Goal: Task Accomplishment & Management: Manage account settings

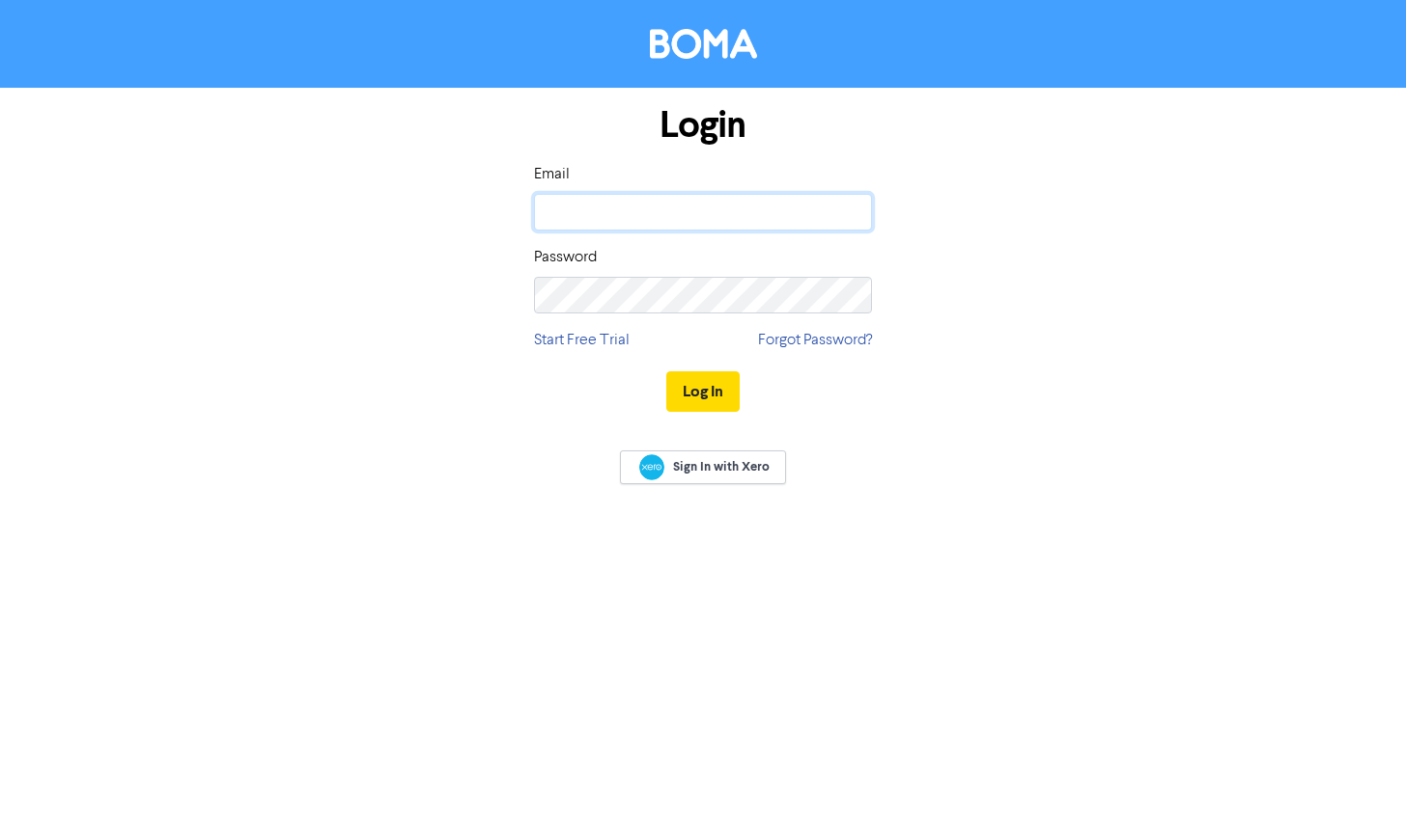
click at [815, 214] on input "email" at bounding box center [703, 211] width 338 height 37
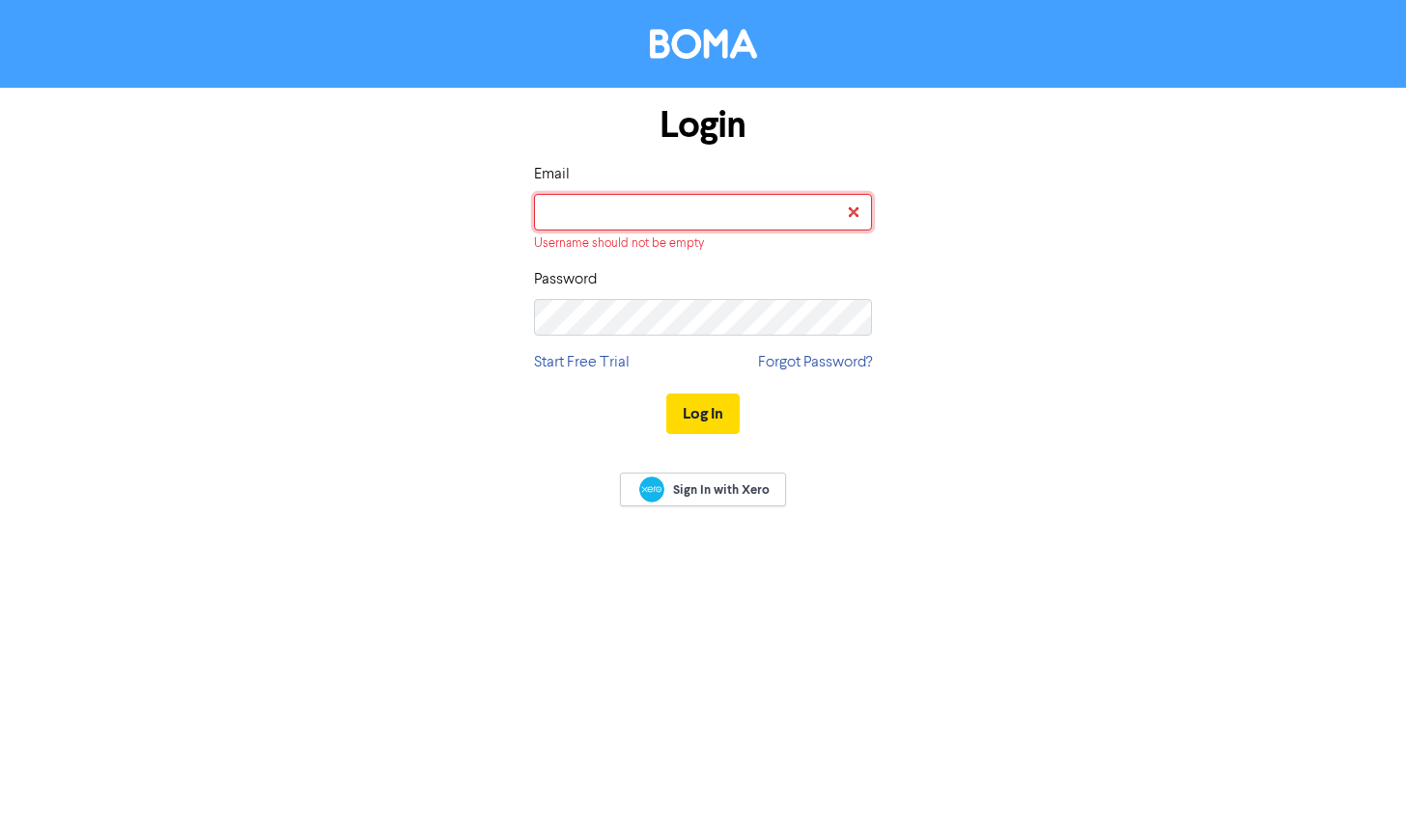
click at [672, 208] on input "email" at bounding box center [703, 211] width 338 height 37
paste input "[PERSON_NAME][EMAIL_ADDRESS][DOMAIN_NAME][PERSON_NAME]"
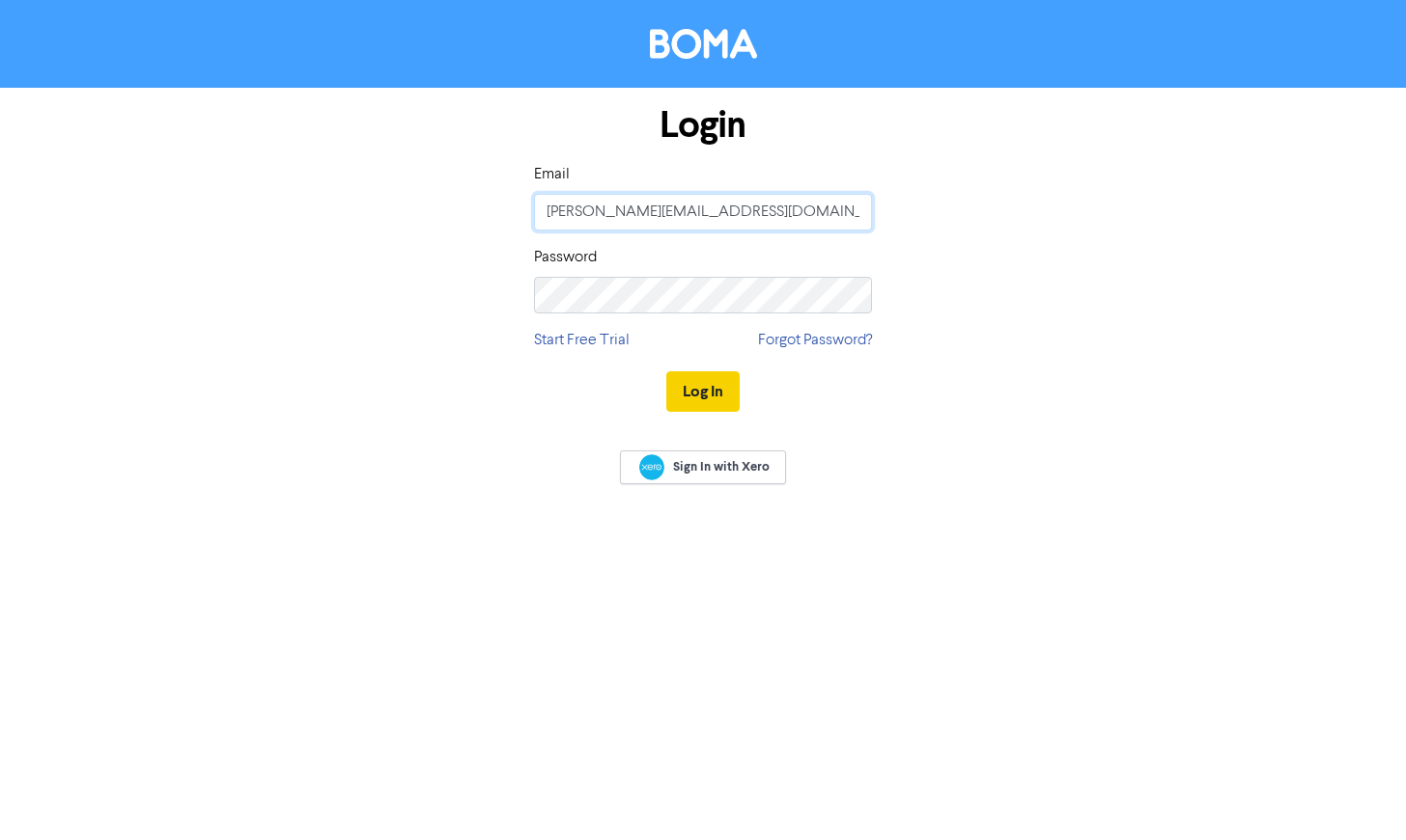
type input "[PERSON_NAME][EMAIL_ADDRESS][DOMAIN_NAME][PERSON_NAME]"
click at [715, 390] on button "Log In" at bounding box center [703, 391] width 73 height 41
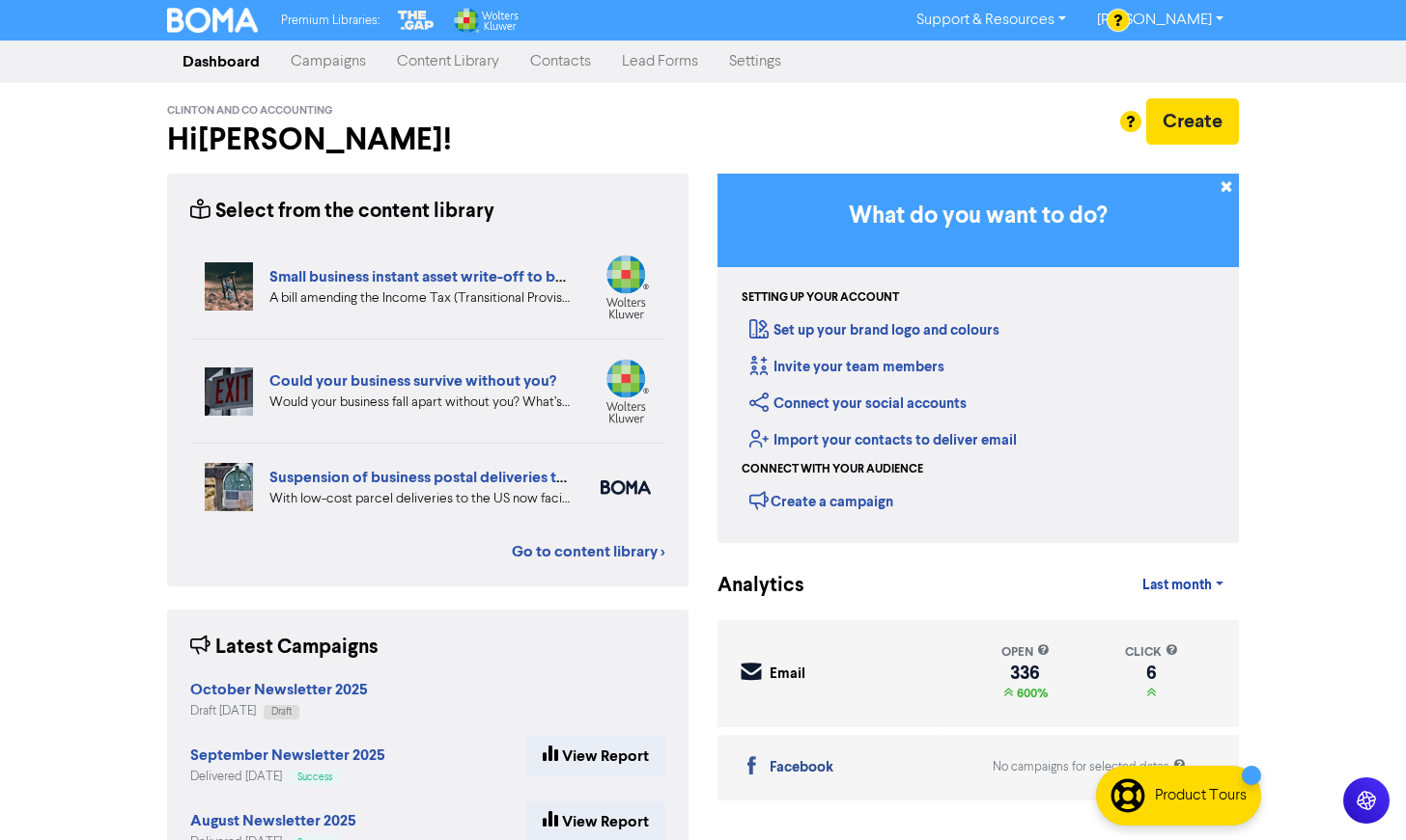
click at [344, 58] on link "Campaigns" at bounding box center [327, 61] width 106 height 39
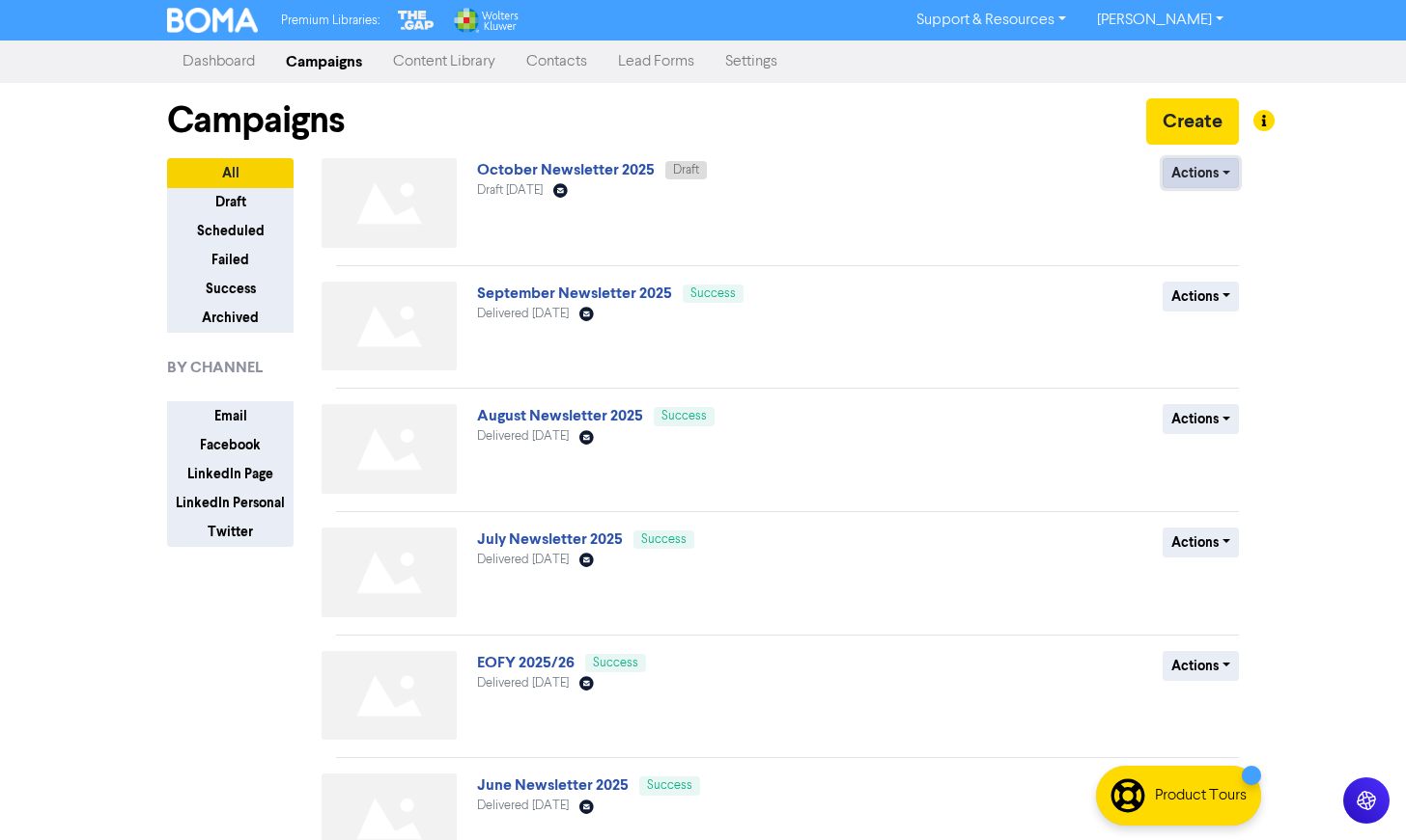
click at [1228, 175] on button "Actions" at bounding box center [1200, 173] width 76 height 30
click at [1227, 239] on button "Duplicate" at bounding box center [1239, 244] width 152 height 31
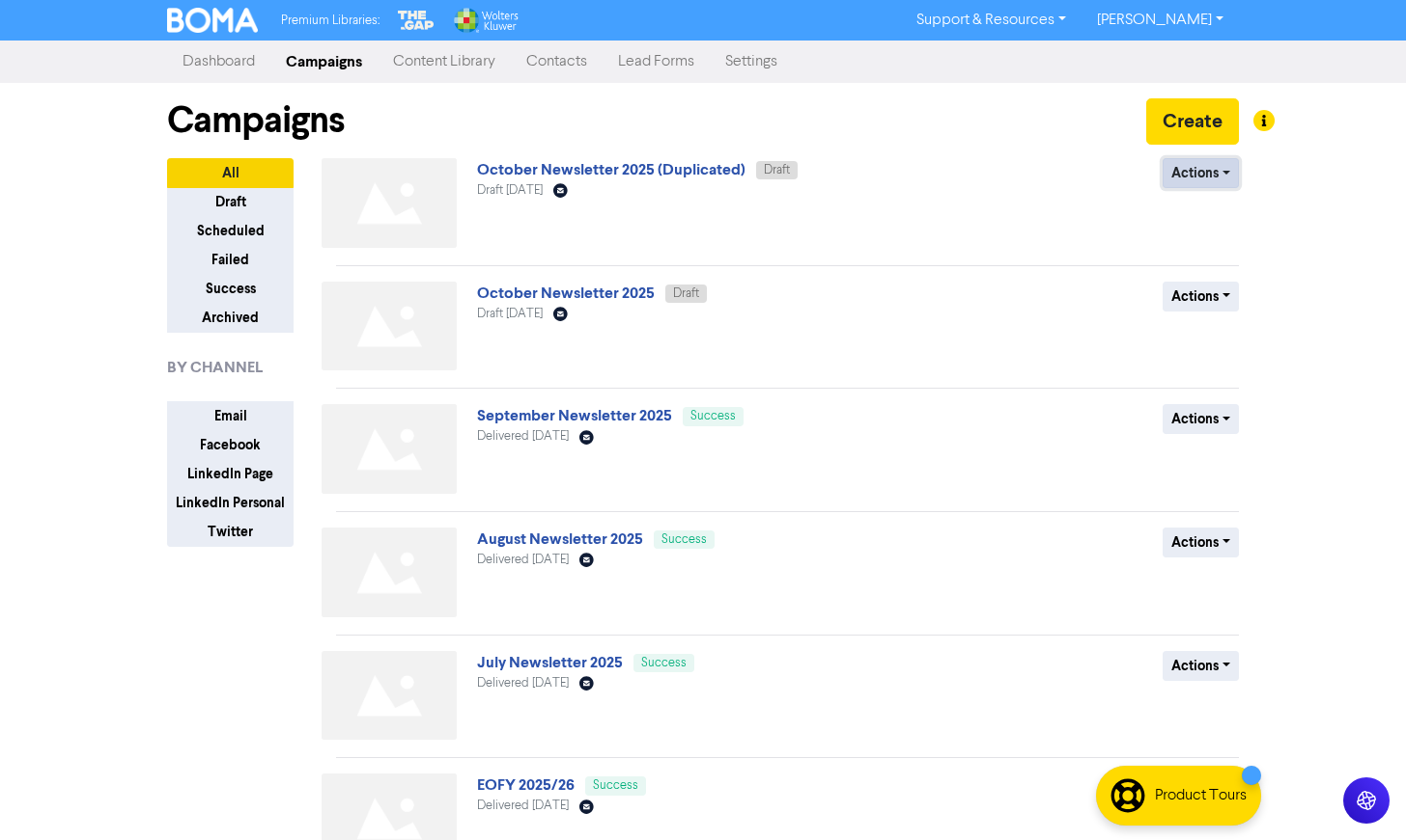
click at [1214, 171] on button "Actions" at bounding box center [1200, 173] width 76 height 30
click at [1226, 275] on button "Rename" at bounding box center [1239, 276] width 152 height 31
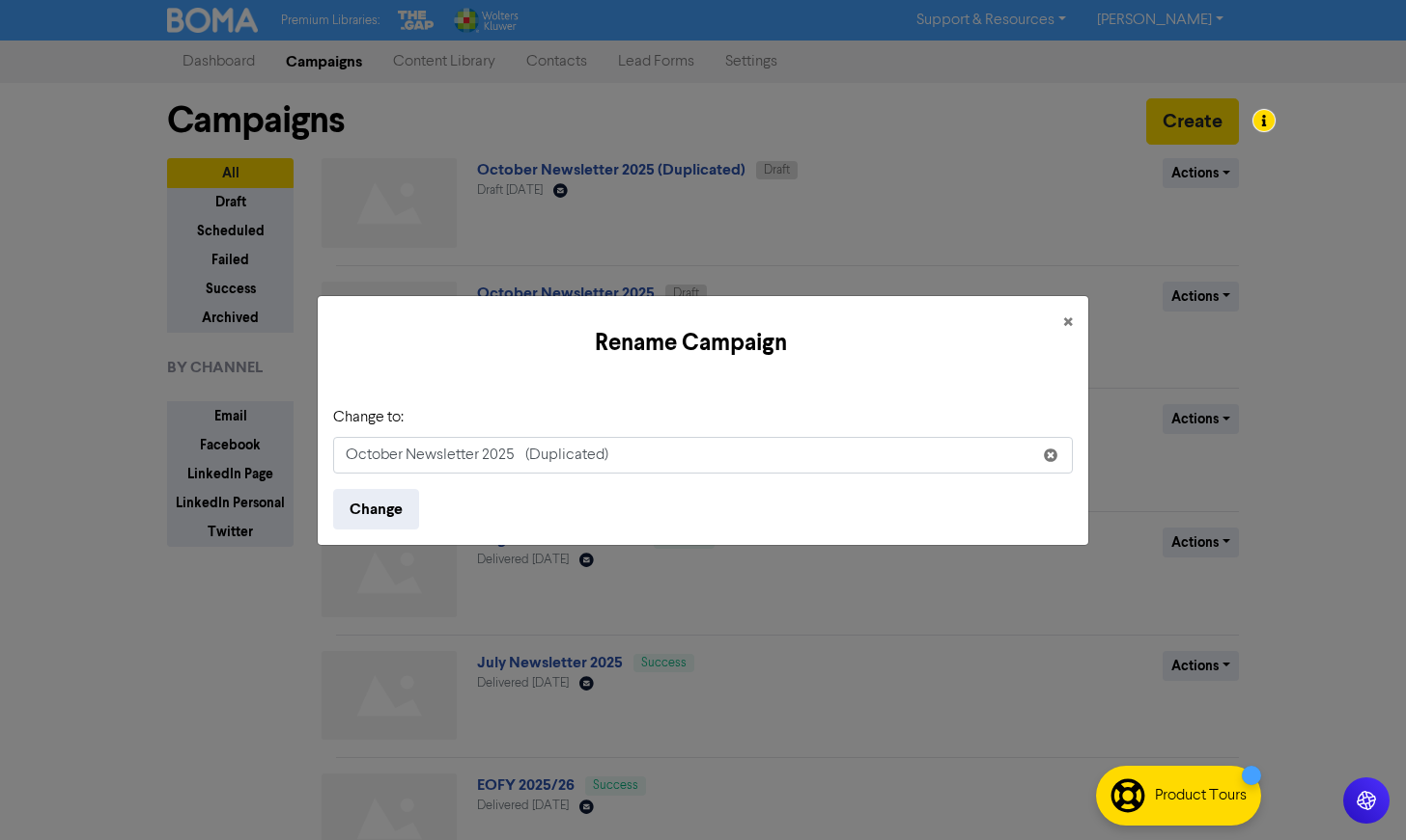
click at [569, 457] on input "October Newsletter 2025 (Duplicated)" at bounding box center [703, 455] width 740 height 37
type input "October Newsletter 2025 ([PERSON_NAME] Edit)"
click at [384, 517] on button "Change" at bounding box center [376, 509] width 86 height 41
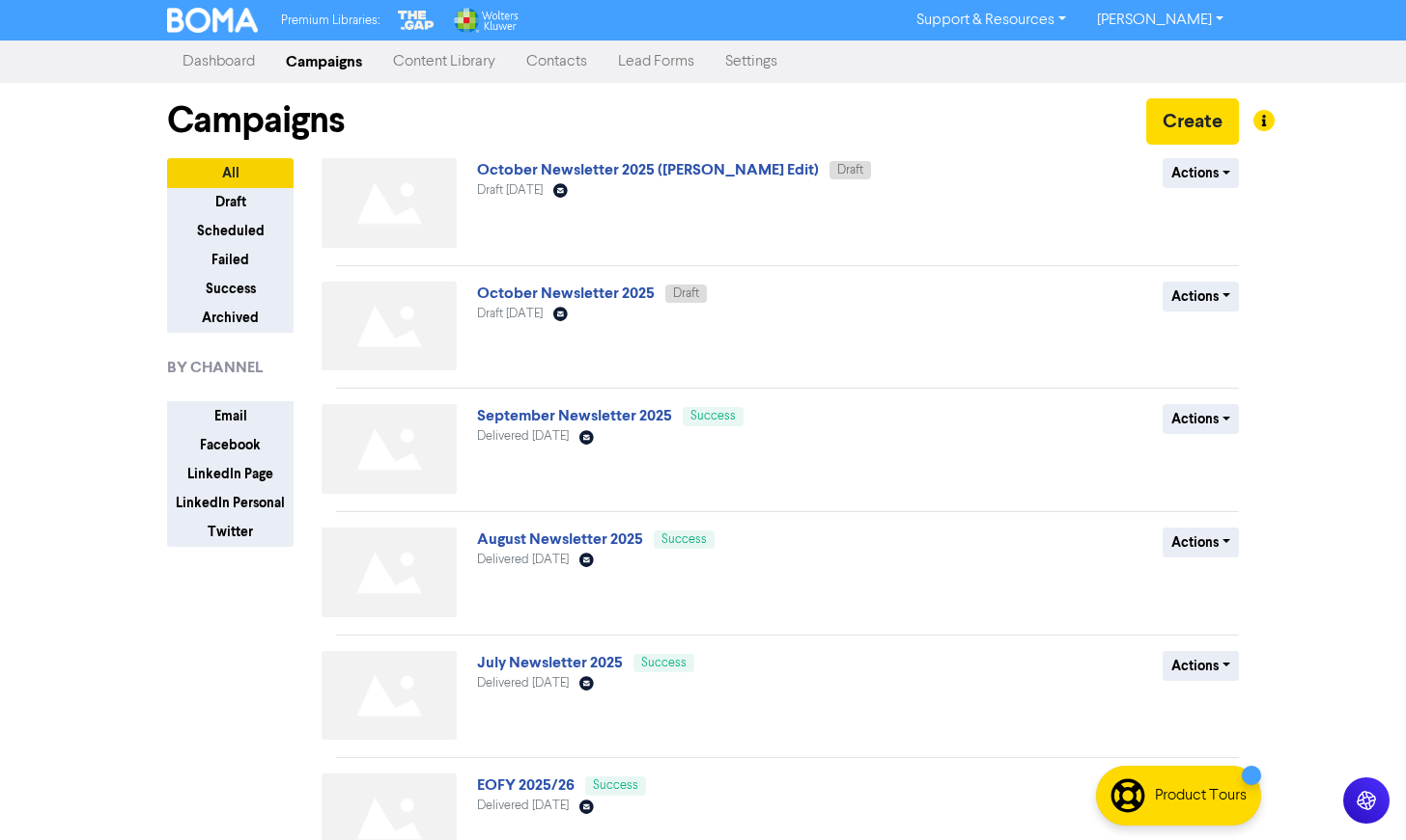
click at [1239, 170] on div "Actions Delete Duplicate Rename Archive" at bounding box center [1098, 207] width 310 height 98
click at [1219, 172] on button "Actions" at bounding box center [1200, 173] width 76 height 30
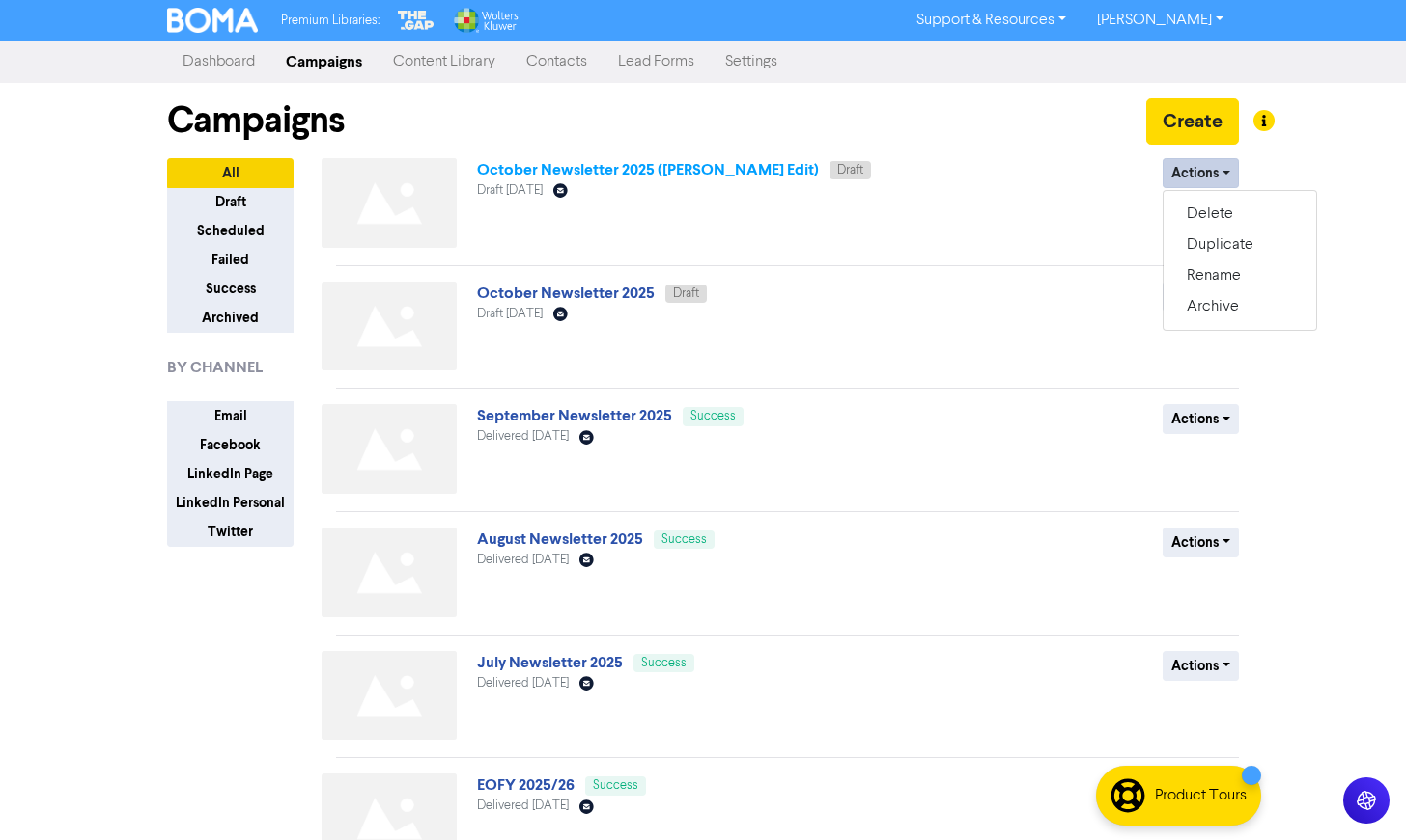
click at [686, 160] on link "October Newsletter 2025 ([PERSON_NAME] Edit)" at bounding box center [648, 170] width 342 height 20
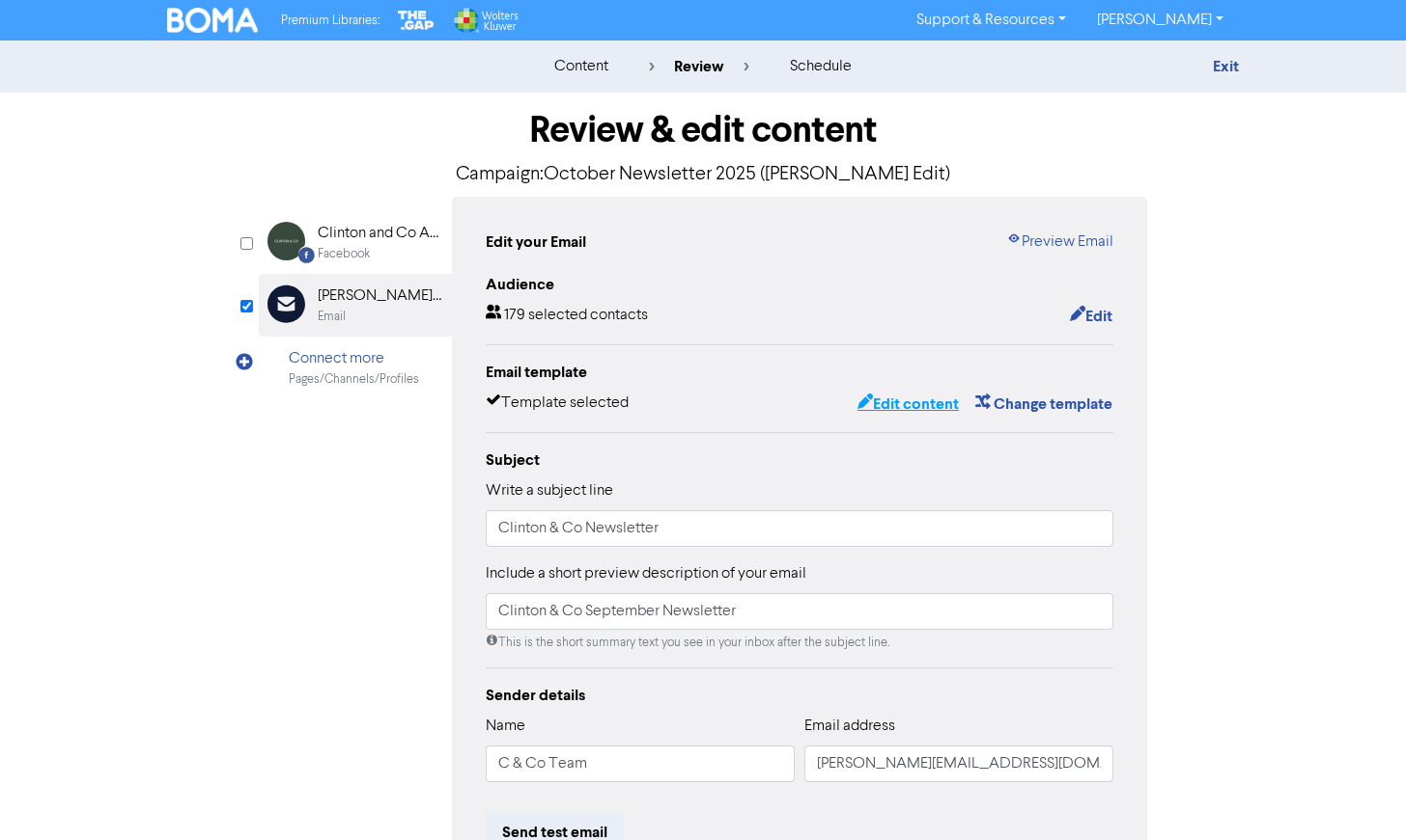
click at [927, 403] on button "Edit content" at bounding box center [908, 403] width 103 height 25
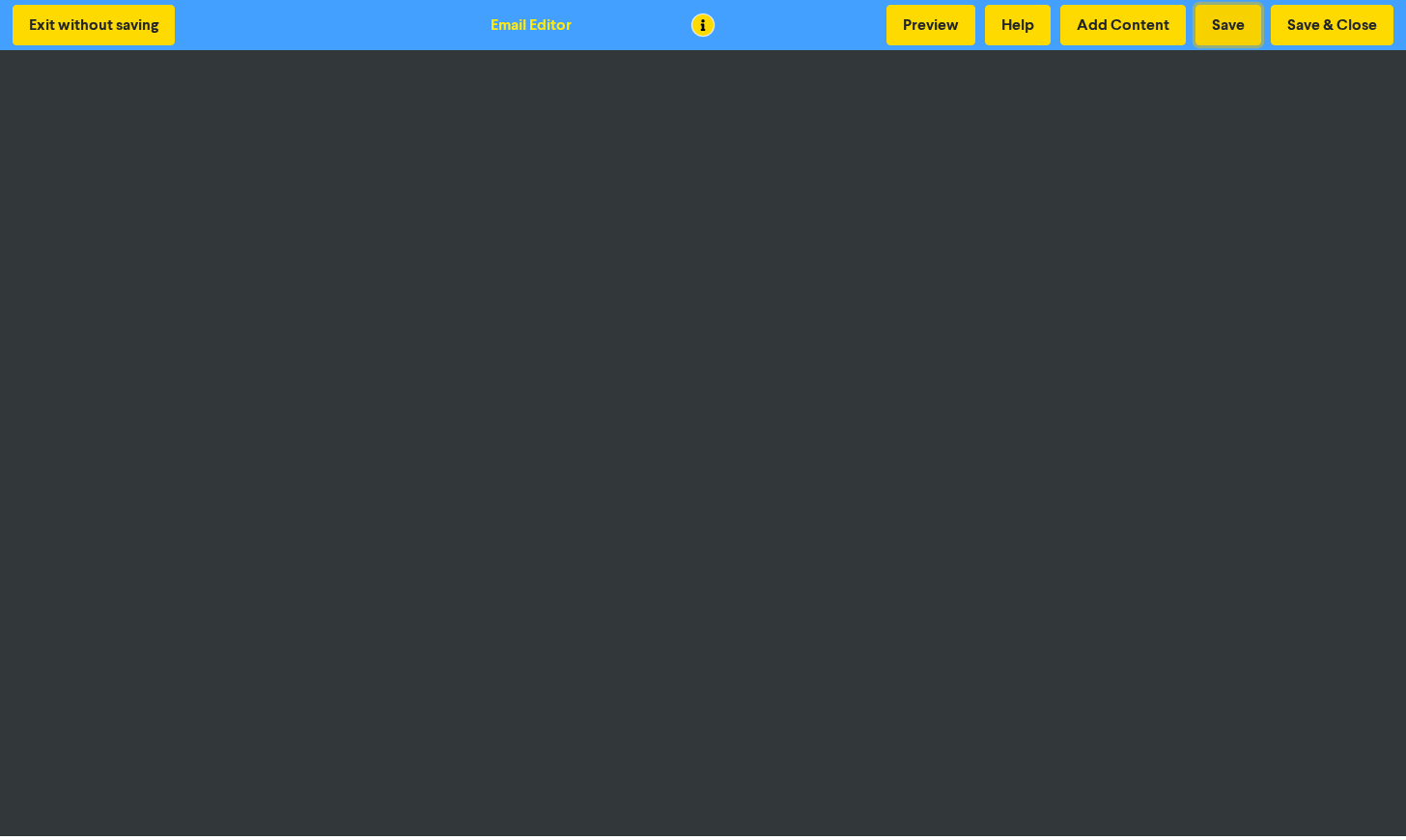
click at [1245, 17] on button "Save" at bounding box center [1228, 25] width 65 height 41
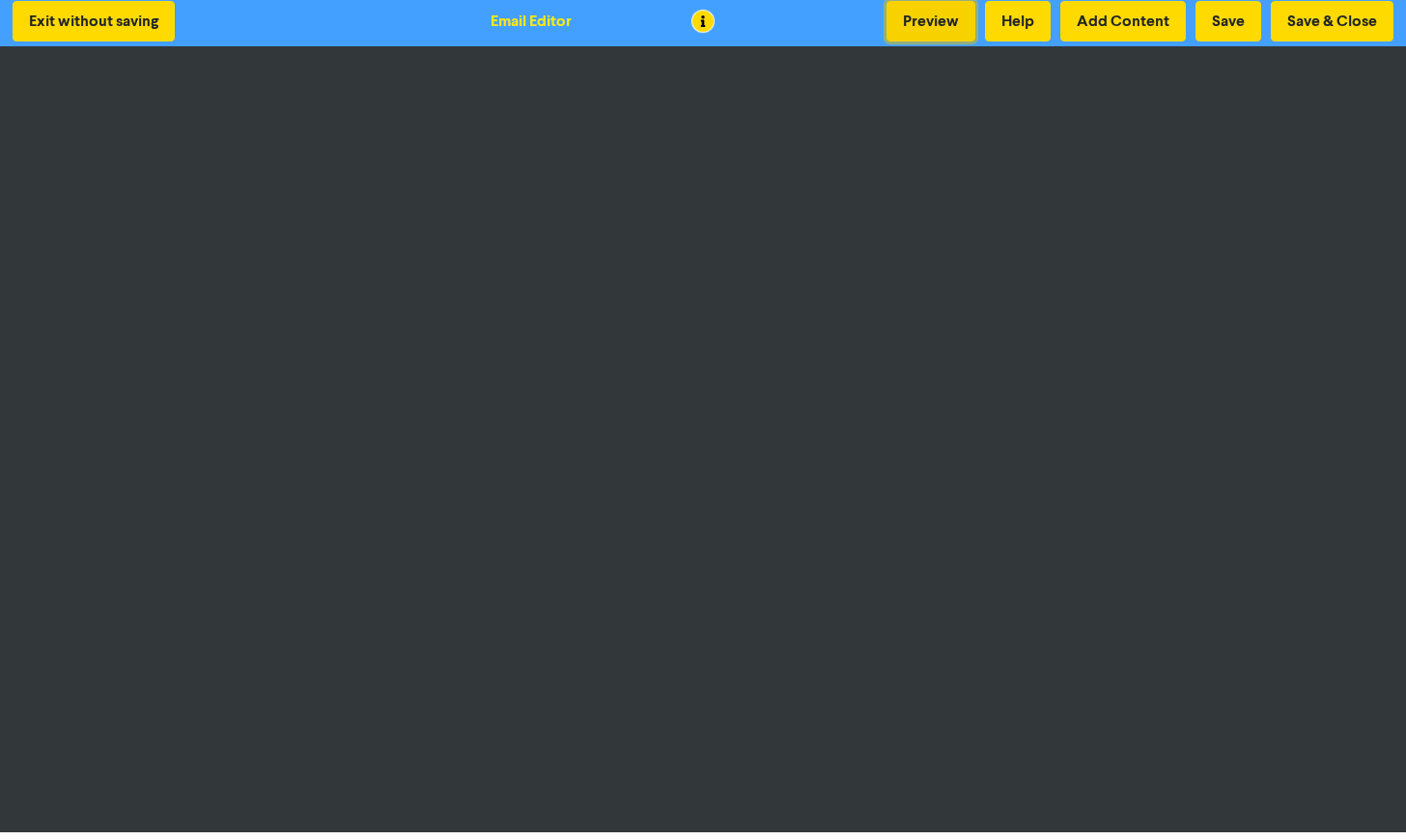
click at [927, 21] on button "Preview" at bounding box center [930, 21] width 89 height 41
click at [1350, 28] on button "Save & Close" at bounding box center [1332, 21] width 123 height 41
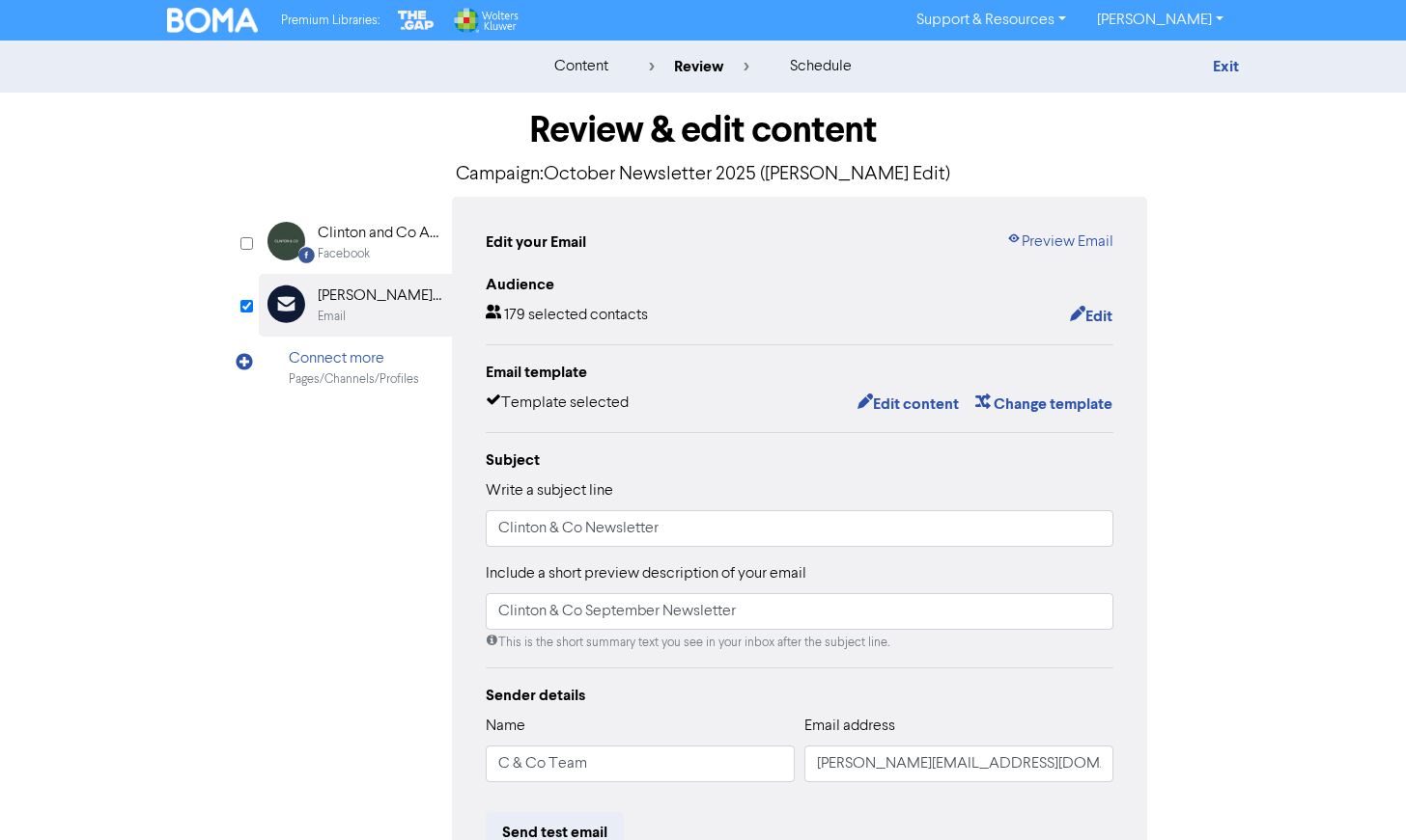
click at [866, 167] on p "Campaign: October Newsletter 2025 ([PERSON_NAME] Edit)" at bounding box center [703, 174] width 888 height 29
click at [867, 167] on p "Campaign: October Newsletter 2025 ([PERSON_NAME] Edit)" at bounding box center [703, 174] width 888 height 29
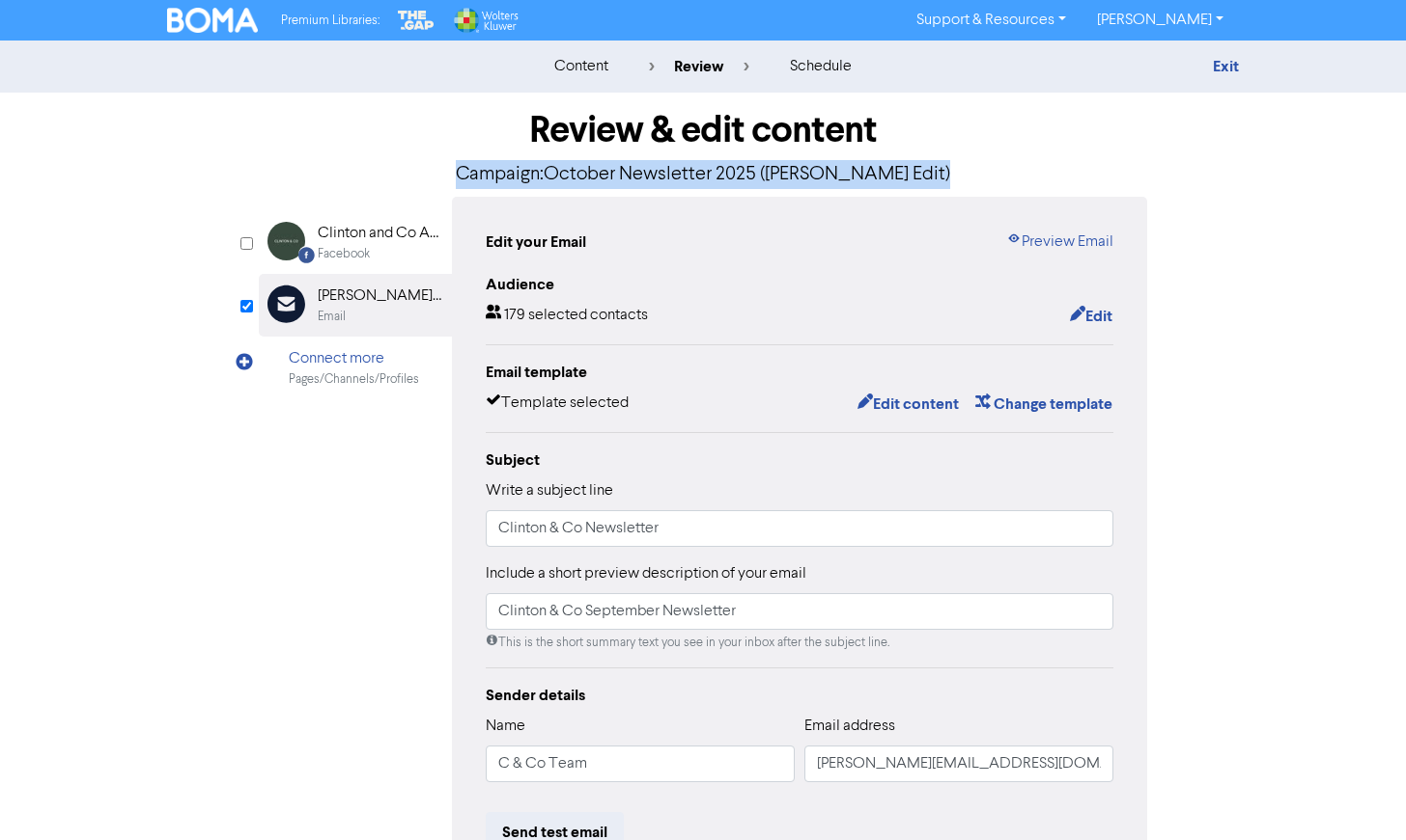
click at [867, 167] on p "Campaign: October Newsletter 2025 ([PERSON_NAME] Edit)" at bounding box center [703, 174] width 888 height 29
copy p "Campaign: October Newsletter 2025 ([PERSON_NAME] Edit)"
